Goal: Communication & Community: Answer question/provide support

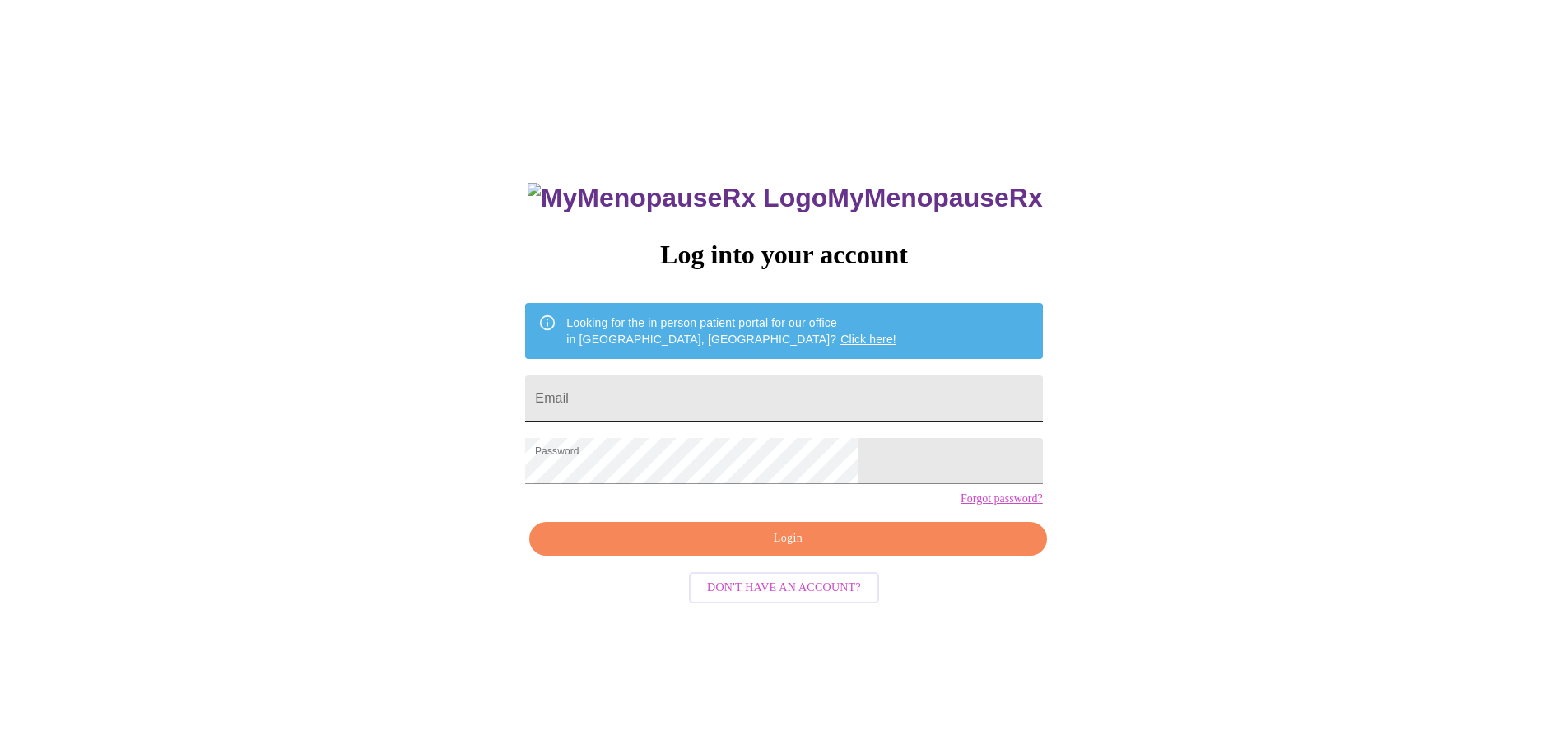
click at [677, 392] on input "Email" at bounding box center [783, 398] width 517 height 46
type input "[EMAIL_ADDRESS][DOMAIN_NAME]"
click at [784, 549] on span "Login" at bounding box center [788, 538] width 479 height 20
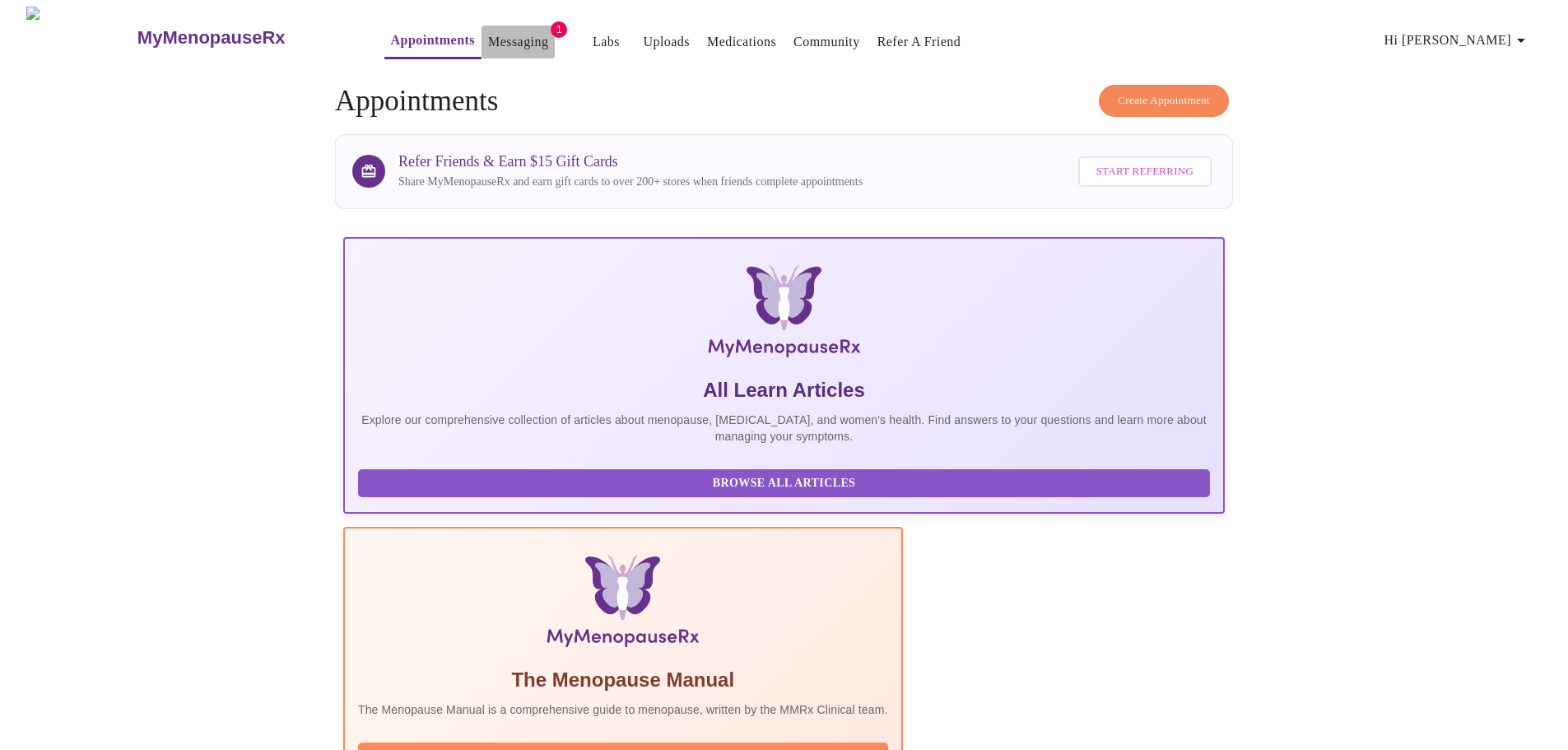
click at [488, 32] on link "Messaging" at bounding box center [518, 42] width 60 height 23
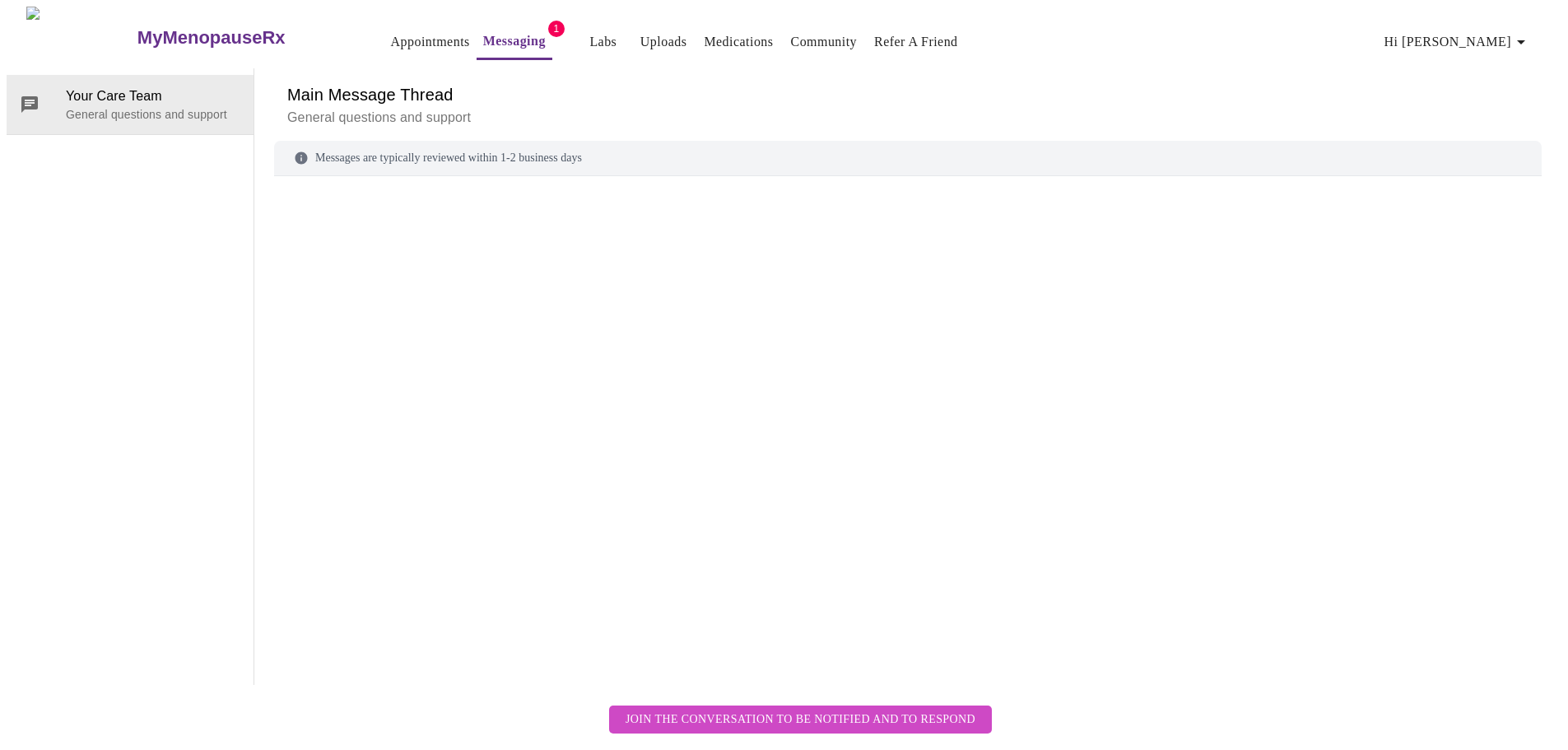
scroll to position [62, 0]
